Goal: Task Accomplishment & Management: Manage account settings

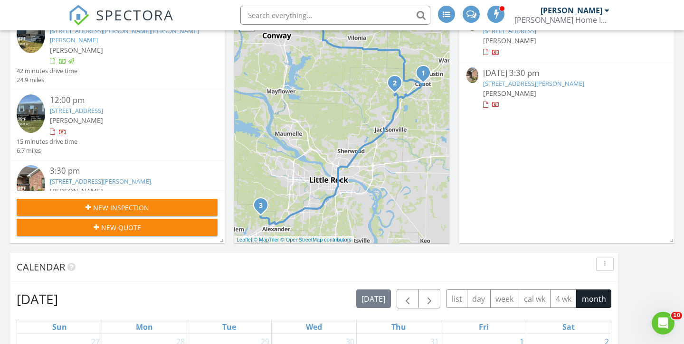
scroll to position [97, 0]
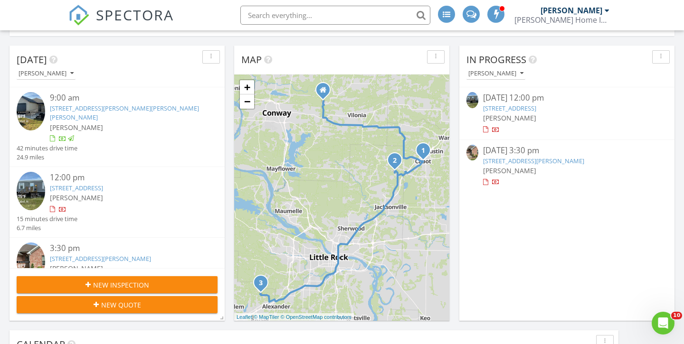
click at [103, 184] on link "[STREET_ADDRESS]" at bounding box center [76, 188] width 53 height 9
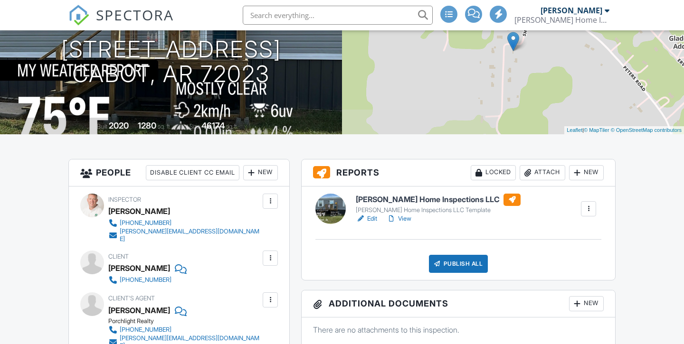
scroll to position [137, 0]
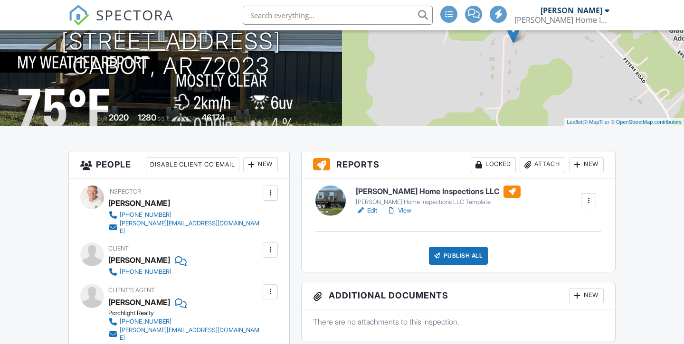
click at [269, 246] on div at bounding box center [271, 251] width 10 height 10
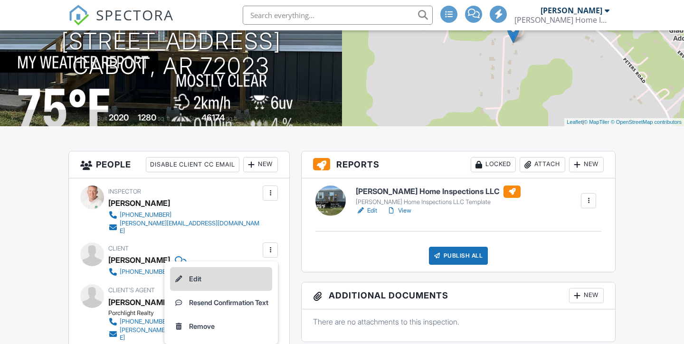
click at [247, 275] on li "Edit" at bounding box center [221, 279] width 102 height 24
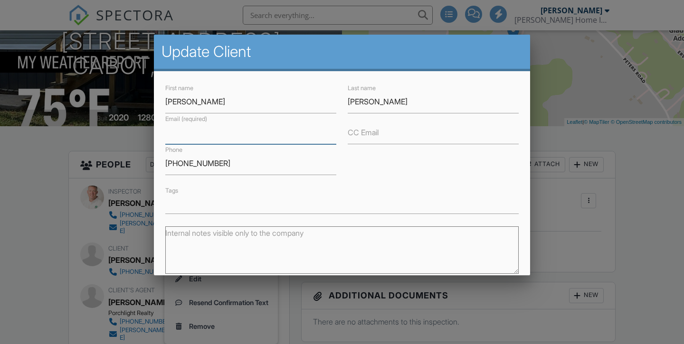
click at [223, 128] on input "Email (required)" at bounding box center [250, 132] width 171 height 23
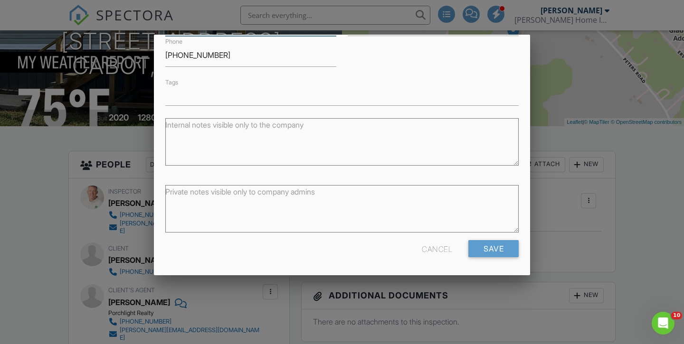
scroll to position [108, 0]
type input "[EMAIL_ADDRESS][DOMAIN_NAME]"
click at [486, 251] on input "Save" at bounding box center [493, 249] width 50 height 17
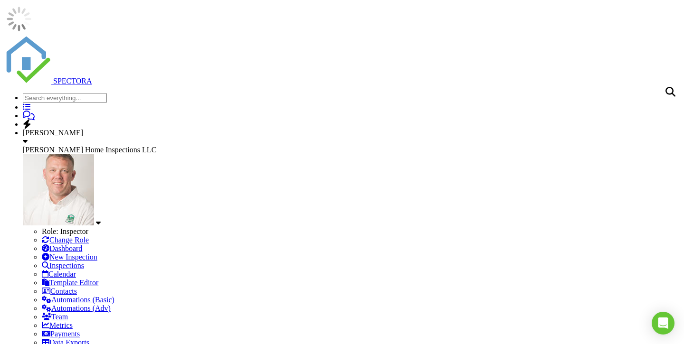
scroll to position [89, 0]
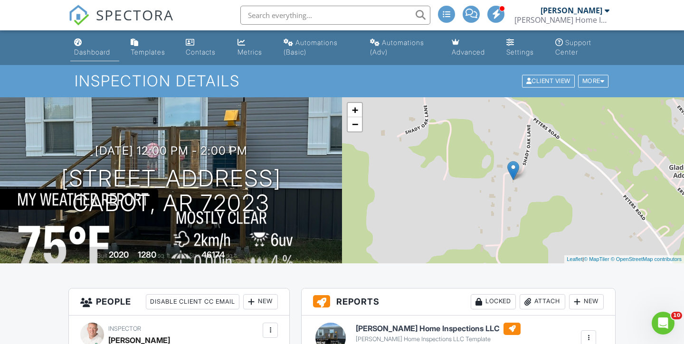
click at [89, 50] on div "Dashboard" at bounding box center [92, 52] width 36 height 8
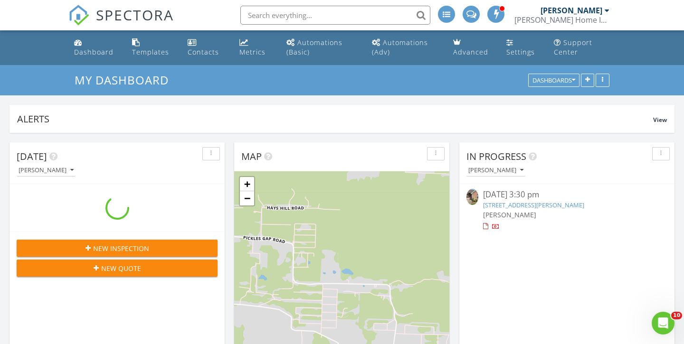
scroll to position [794, 685]
